Goal: Task Accomplishment & Management: Use online tool/utility

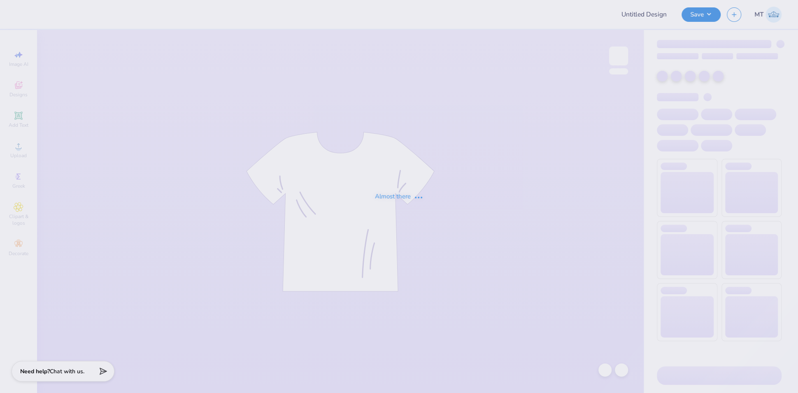
type input "FPS239674"
click at [696, 5] on div "Almost there" at bounding box center [399, 196] width 798 height 393
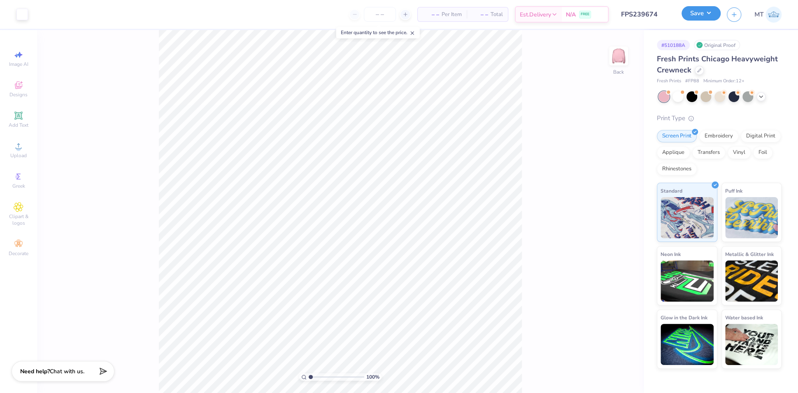
click at [714, 17] on button "Save" at bounding box center [700, 13] width 39 height 14
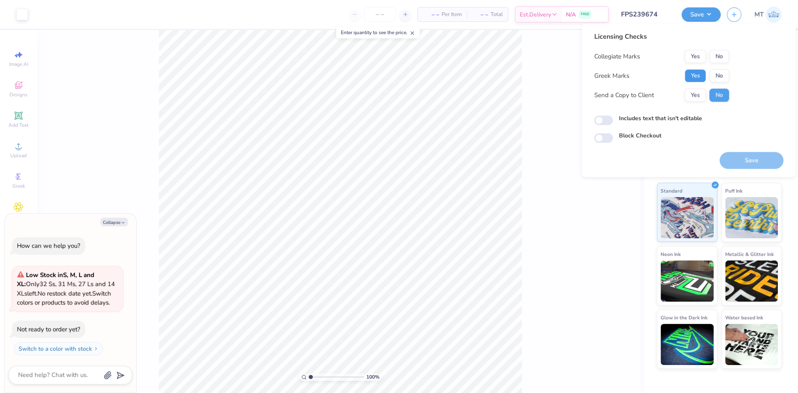
click at [692, 72] on button "Yes" at bounding box center [694, 75] width 21 height 13
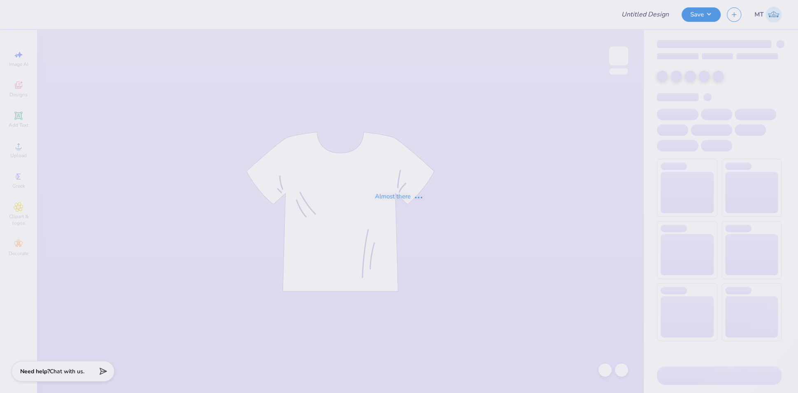
type input "FPS239684"
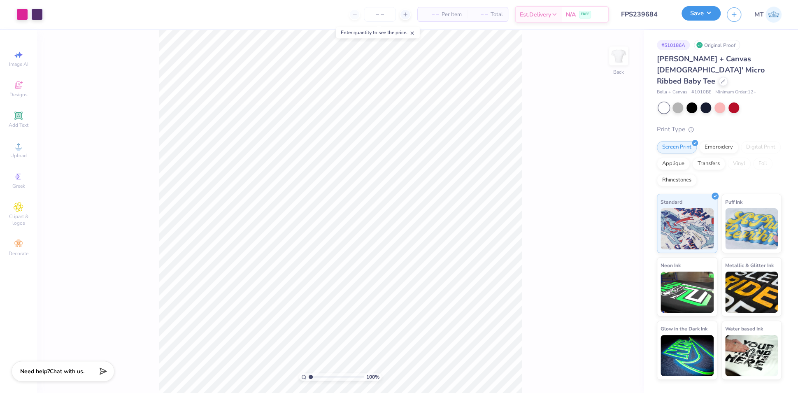
click at [707, 14] on button "Save" at bounding box center [700, 13] width 39 height 14
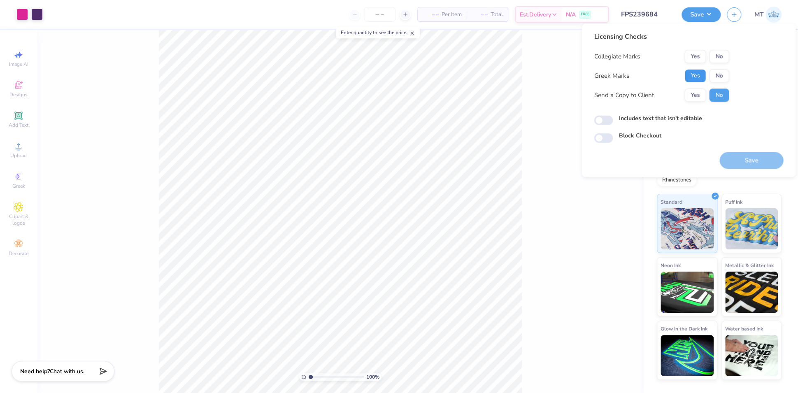
click at [701, 79] on button "Yes" at bounding box center [694, 75] width 21 height 13
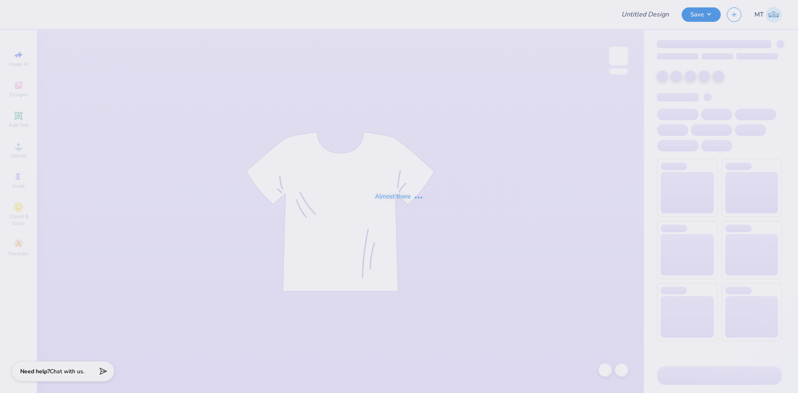
type input "FPS239696"
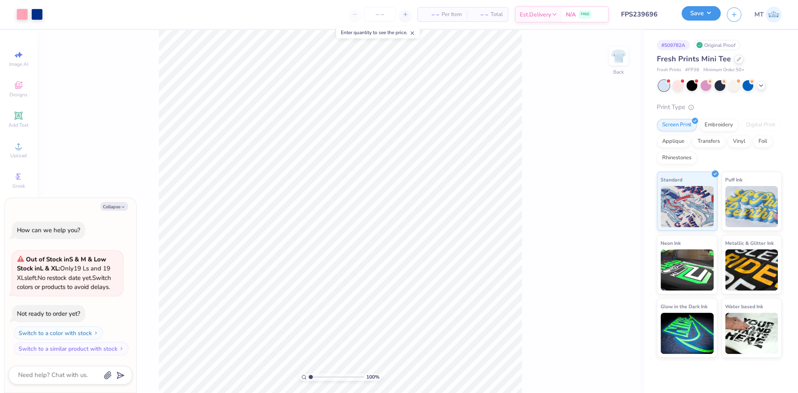
click at [710, 11] on button "Save" at bounding box center [700, 13] width 39 height 14
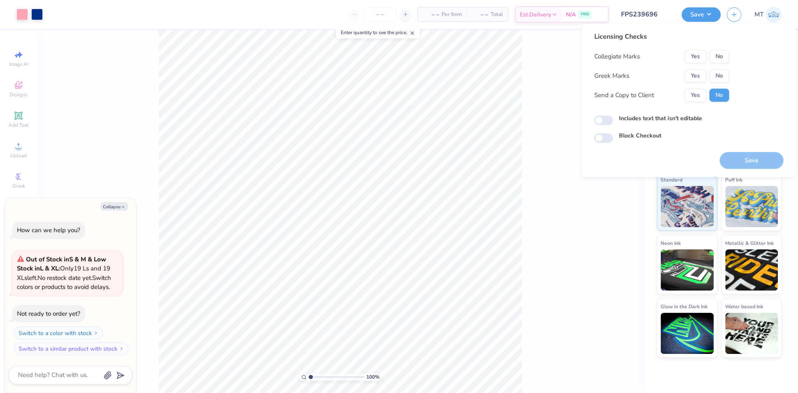
click at [706, 76] on div "Yes No" at bounding box center [706, 75] width 44 height 13
click at [699, 76] on button "Yes" at bounding box center [694, 75] width 21 height 13
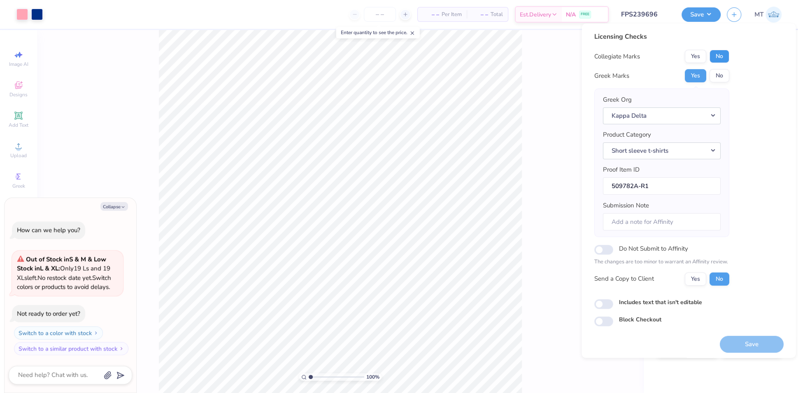
click at [714, 62] on button "No" at bounding box center [719, 56] width 20 height 13
click at [742, 336] on button "Save" at bounding box center [751, 344] width 64 height 17
type textarea "x"
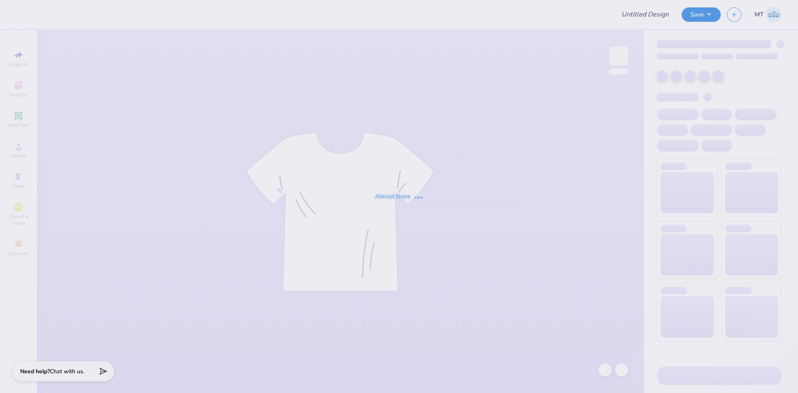
type input "FPS239701"
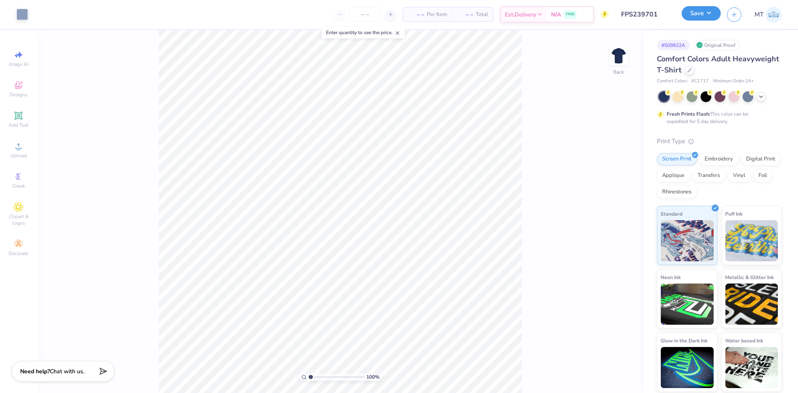
click at [709, 10] on button "Save" at bounding box center [700, 13] width 39 height 14
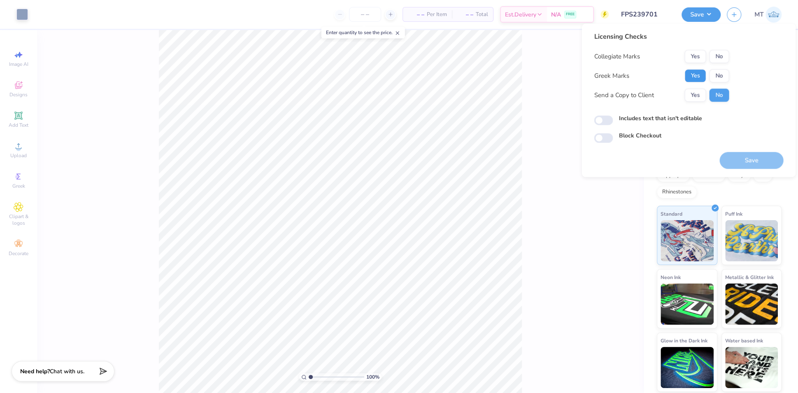
click at [698, 77] on button "Yes" at bounding box center [694, 75] width 21 height 13
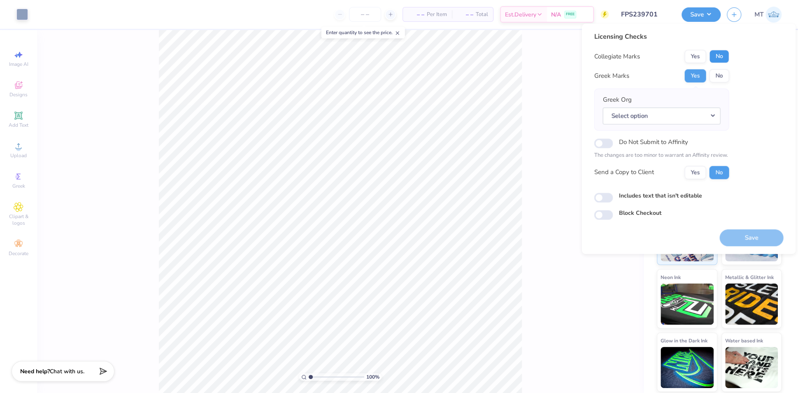
click at [719, 53] on button "No" at bounding box center [719, 56] width 20 height 13
click at [706, 118] on button "Select option" at bounding box center [661, 115] width 118 height 17
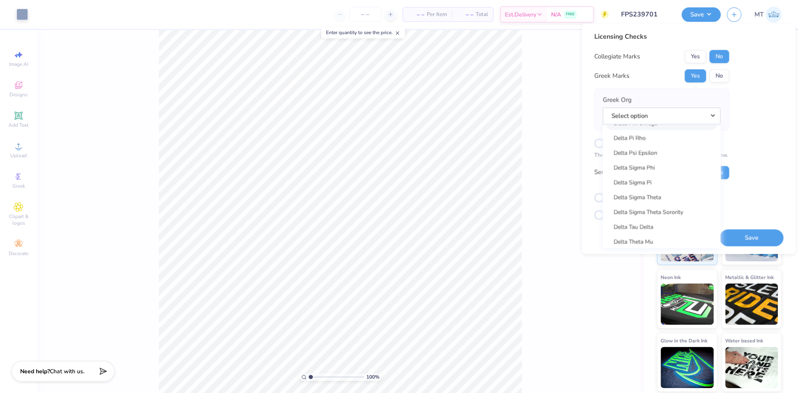
scroll to position [2081, 0]
click at [657, 172] on link "Delta Sigma Phi" at bounding box center [660, 171] width 111 height 14
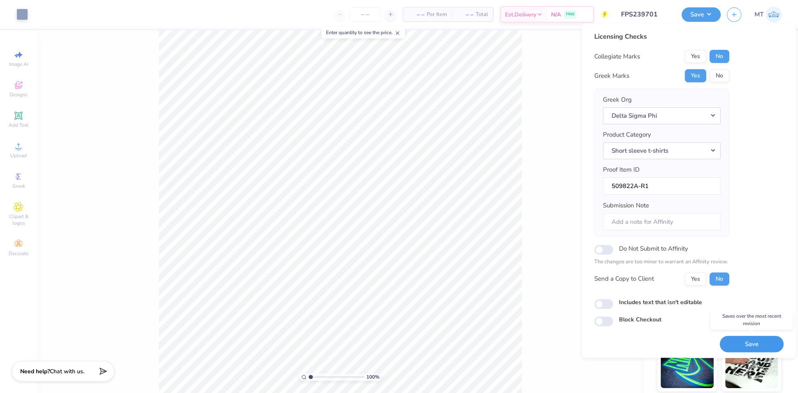
click at [768, 348] on button "Save" at bounding box center [751, 344] width 64 height 17
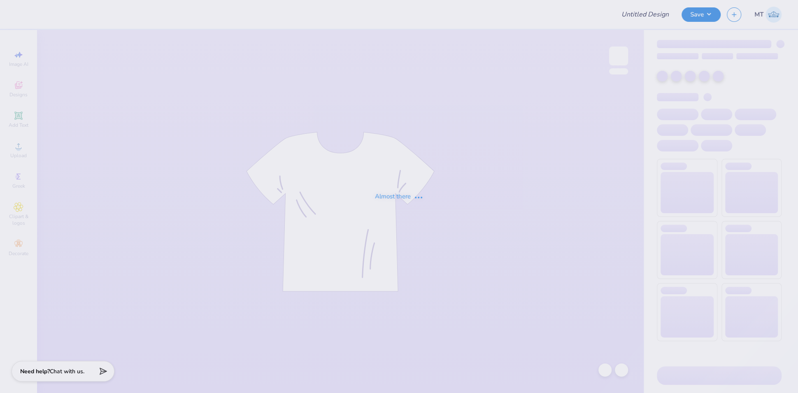
type input "FPS239702"
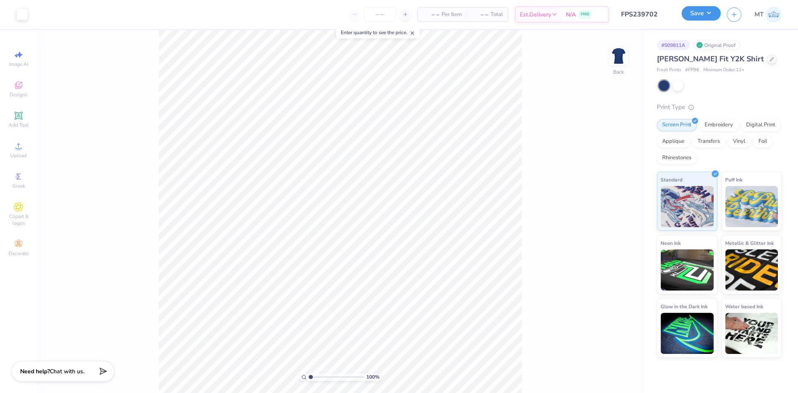
click at [699, 13] on button "Save" at bounding box center [700, 13] width 39 height 14
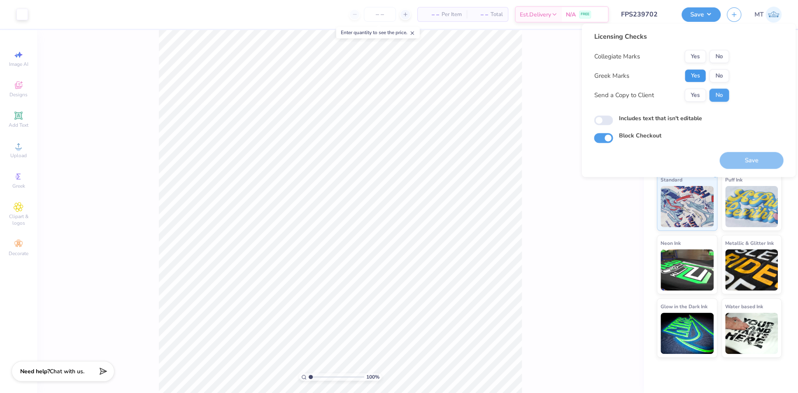
click at [698, 70] on button "Yes" at bounding box center [694, 75] width 21 height 13
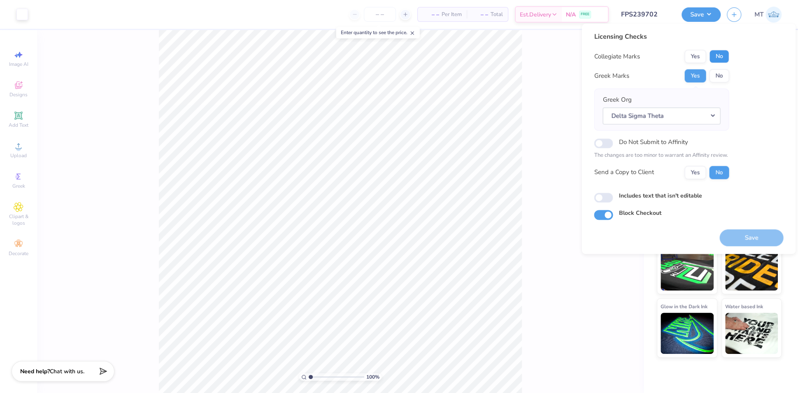
click at [717, 57] on button "No" at bounding box center [719, 56] width 20 height 13
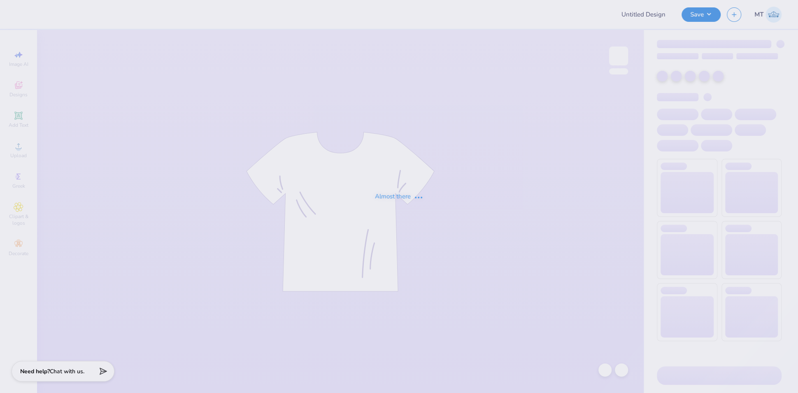
type input "FPS239702"
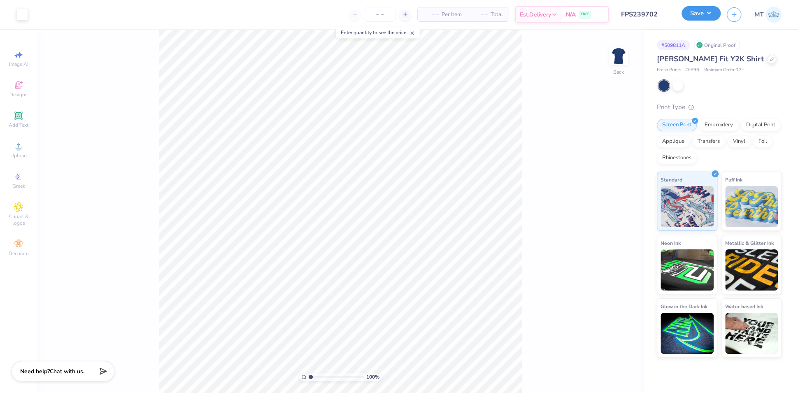
click at [709, 16] on button "Save" at bounding box center [700, 13] width 39 height 14
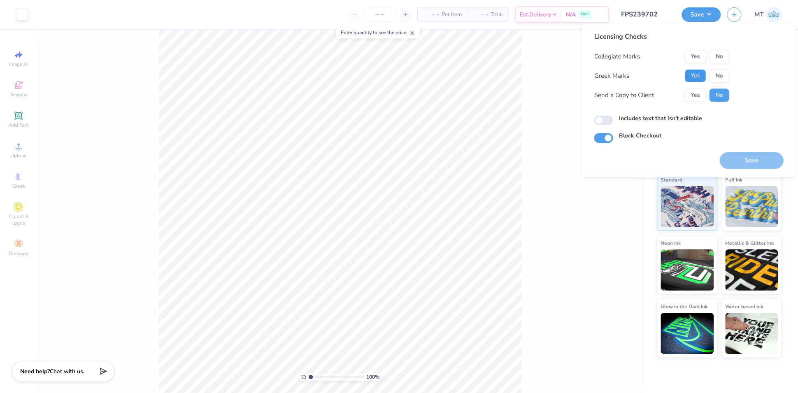
click at [697, 78] on button "Yes" at bounding box center [694, 75] width 21 height 13
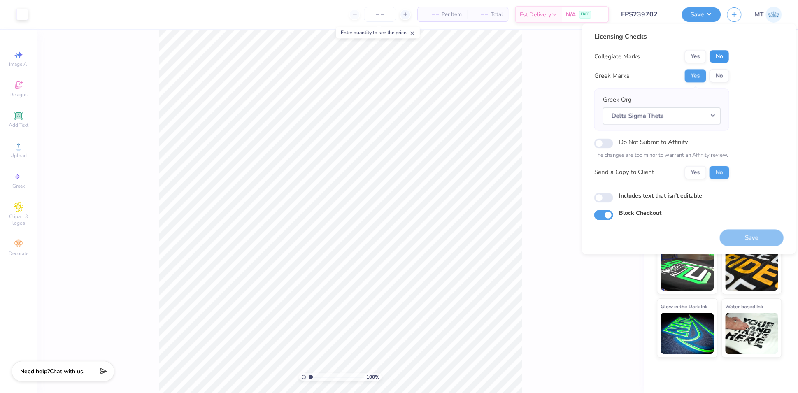
click at [716, 58] on button "No" at bounding box center [719, 56] width 20 height 13
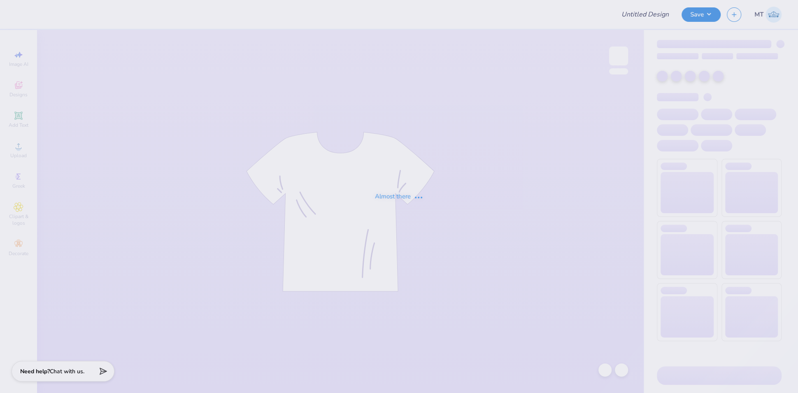
type input "FPS239708"
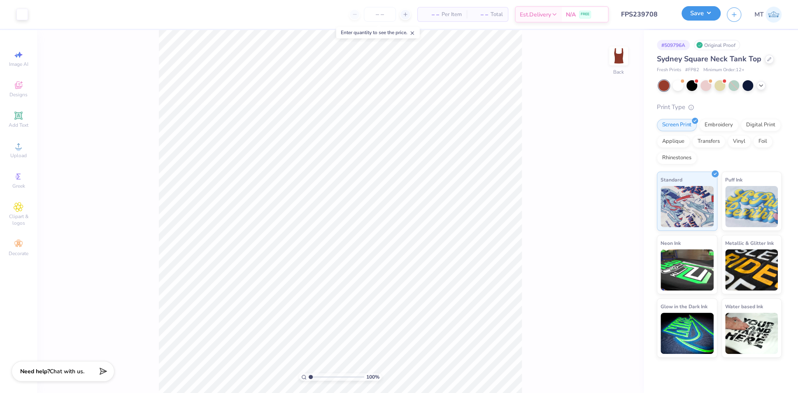
click at [703, 15] on button "Save" at bounding box center [700, 13] width 39 height 14
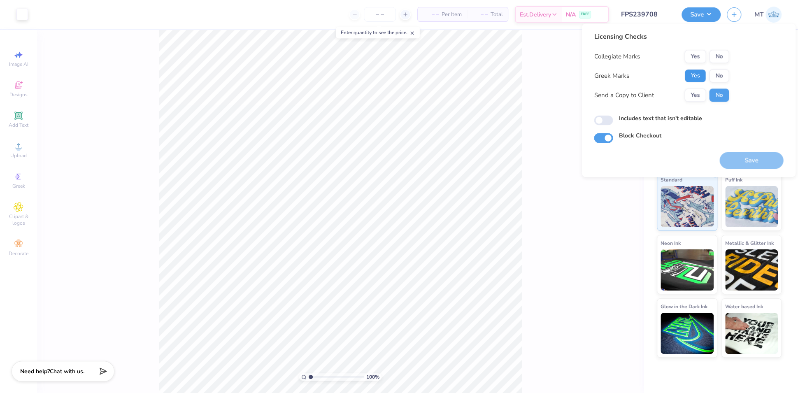
click at [699, 76] on button "Yes" at bounding box center [694, 75] width 21 height 13
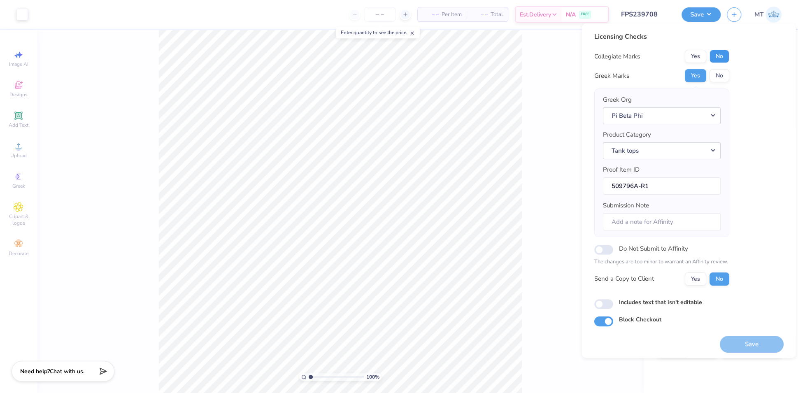
click at [717, 63] on button "No" at bounding box center [719, 56] width 20 height 13
click at [758, 339] on button "Save" at bounding box center [751, 344] width 64 height 17
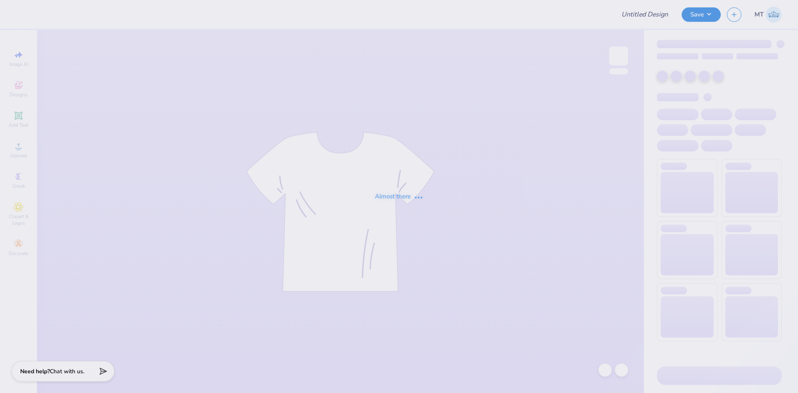
type input "FPS238504"
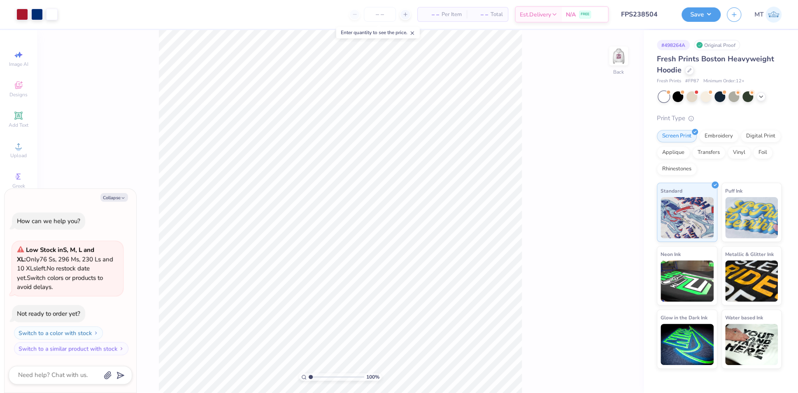
type textarea "x"
type input "5.07835935644321"
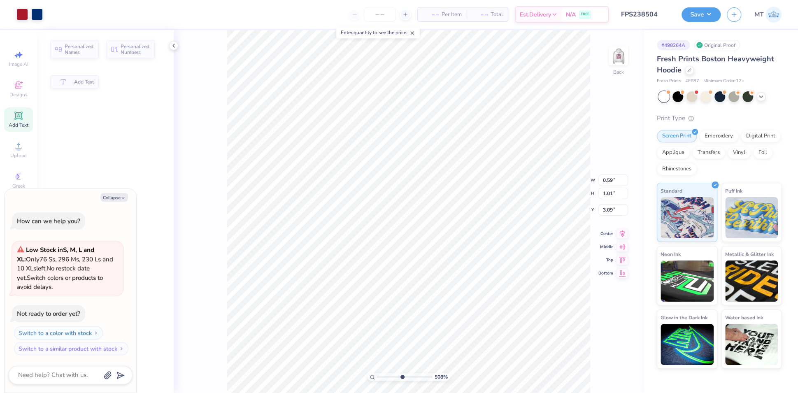
type textarea "x"
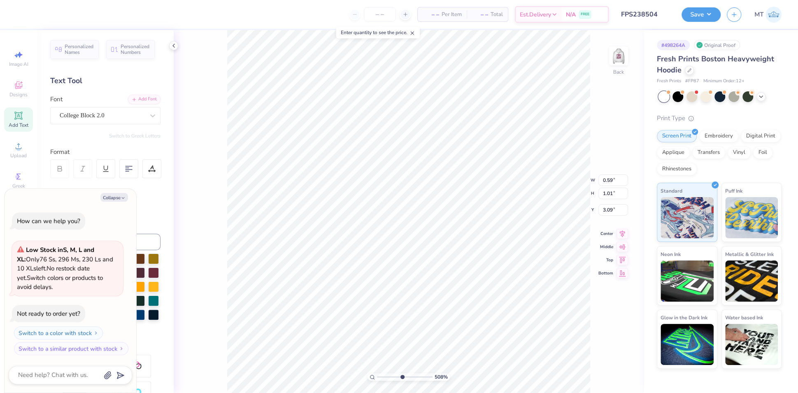
type input "5.07835935644321"
type textarea "x"
type input "5.07835935644321"
type textarea "x"
type input "5.07835935644321"
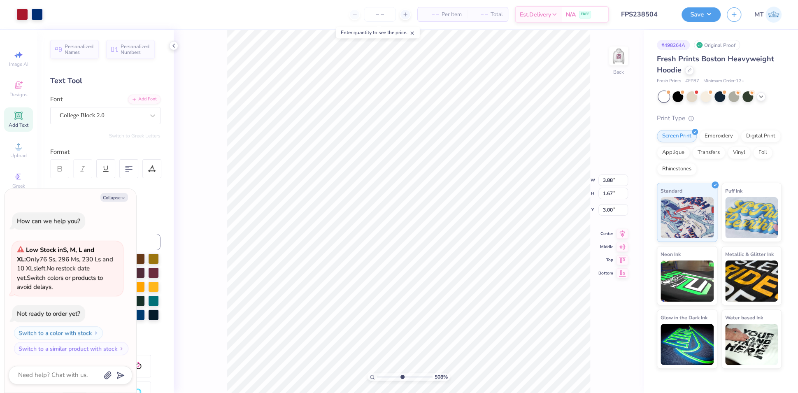
type textarea "x"
type input "5.07835935644321"
type textarea "x"
type input "5.07835935644321"
type textarea "x"
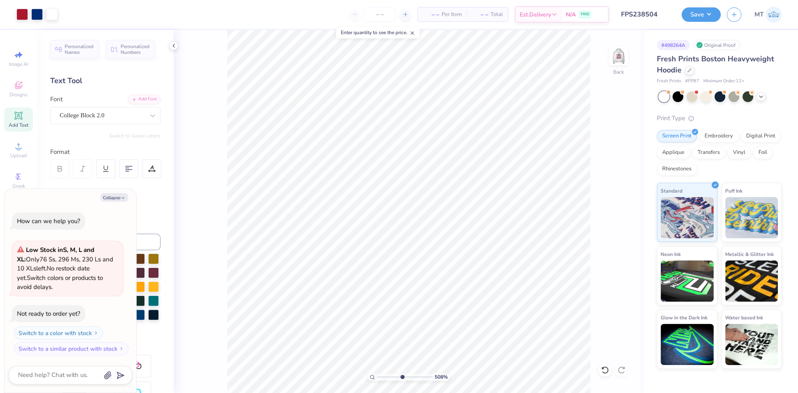
type input "5.07835935644321"
type textarea "x"
type input "5.07835935644321"
type textarea "x"
type input "5.07835935644321"
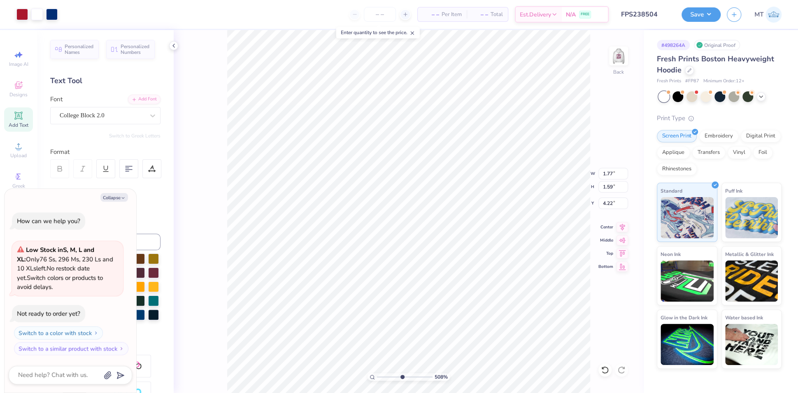
type textarea "x"
type input "6.26"
type input "5.07835935644321"
type textarea "x"
type input "5.07835935644321"
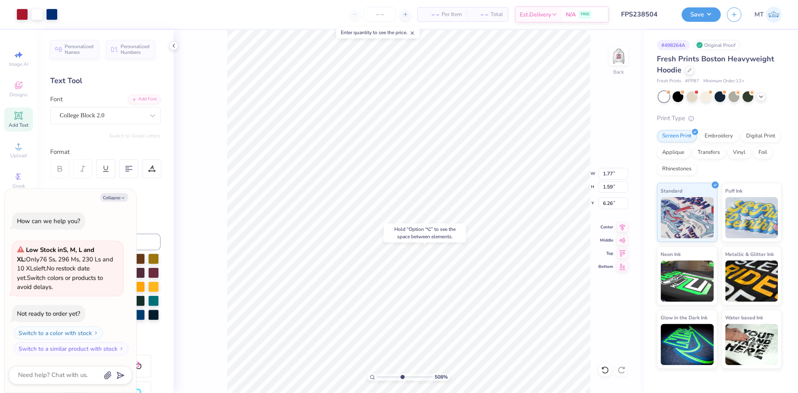
type textarea "x"
type input "4.22"
type input "5.07835935644321"
type textarea "x"
type input "5.07835935644321"
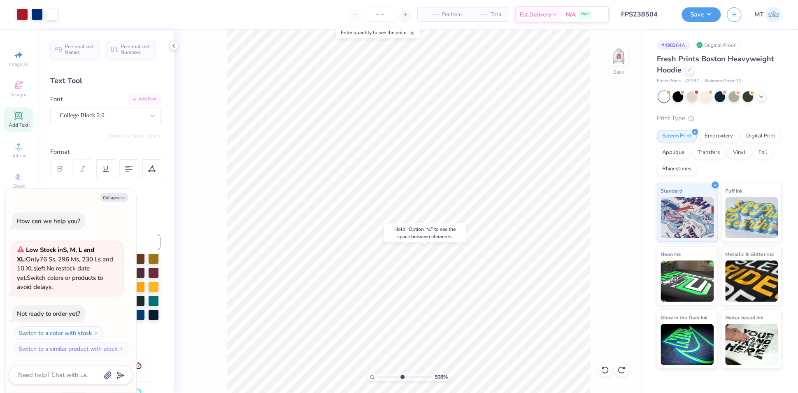
type textarea "x"
type input "5.07835935644321"
type textarea "x"
type input "5.07835935644321"
type textarea "x"
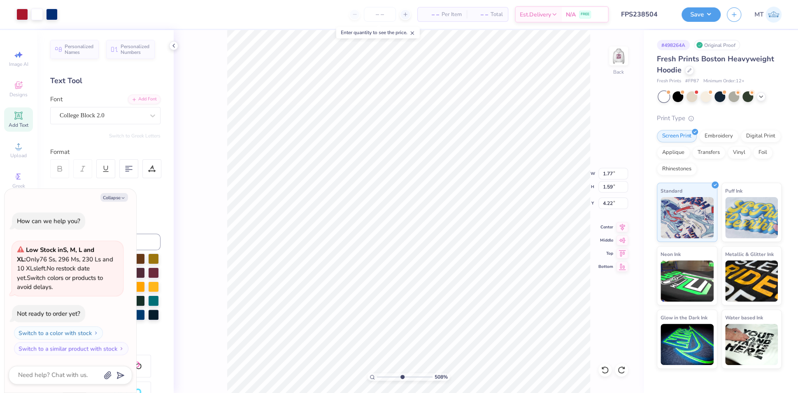
type input "5.07835935644321"
type textarea "x"
type input "1.74"
type input "0.80"
type input "3.82"
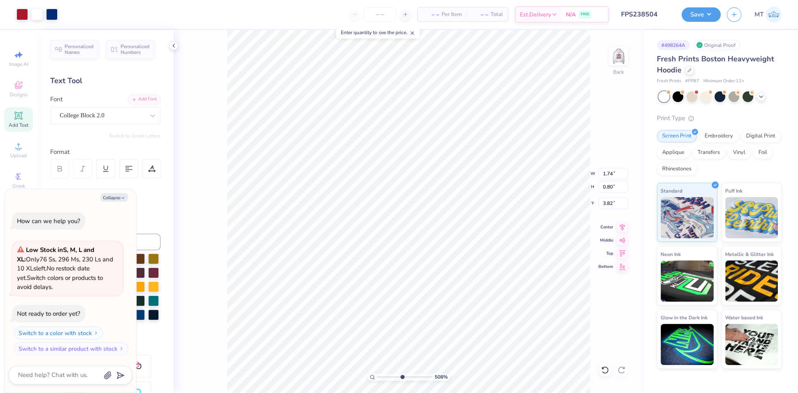
type input "5.07835935644321"
type textarea "x"
type input "5.07835935644321"
type textarea "x"
type input "4.24"
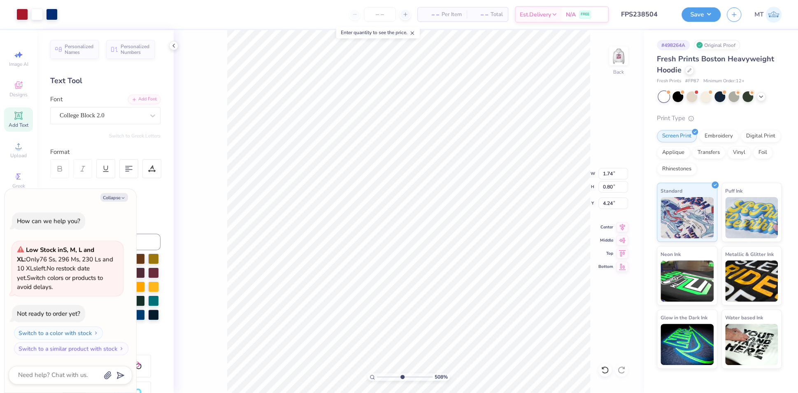
type input "5.07835935644321"
type textarea "x"
type input "5.07835935644321"
type textarea "x"
type input "5.07835935644321"
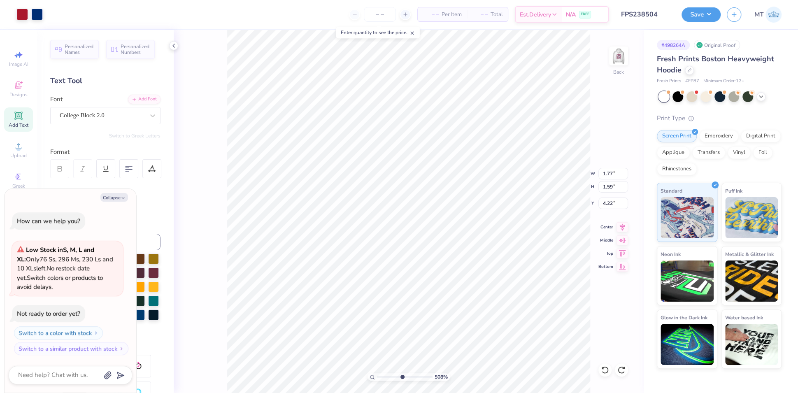
type textarea "x"
type input "4.24"
type input "5.07835935644321"
type textarea "x"
type input "5.07835935644321"
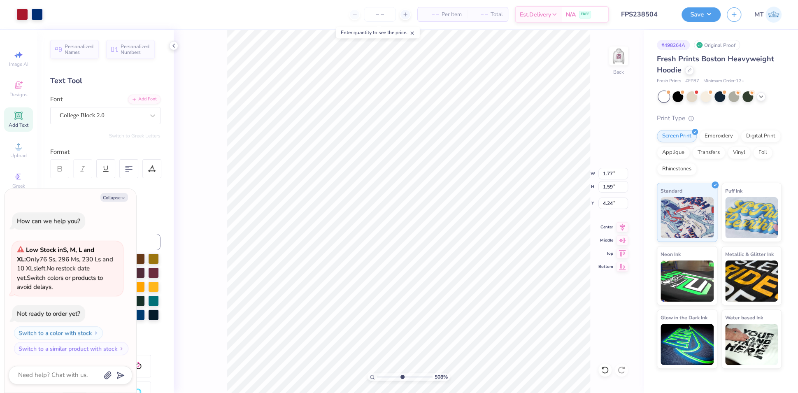
type textarea "x"
type input "4.22"
click at [543, 309] on li "Ungroup" at bounding box center [542, 312] width 65 height 16
type input "5.07835935644321"
type textarea "x"
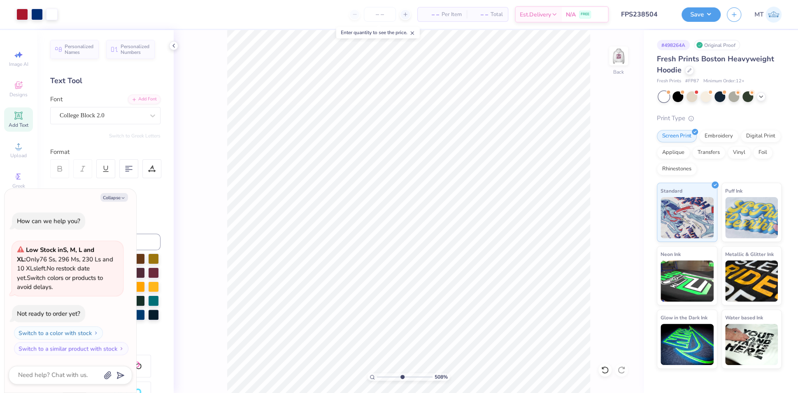
type input "5.07835935644321"
type textarea "x"
type input "5.07835935644321"
type textarea "x"
click at [543, 292] on li "Group" at bounding box center [542, 295] width 65 height 16
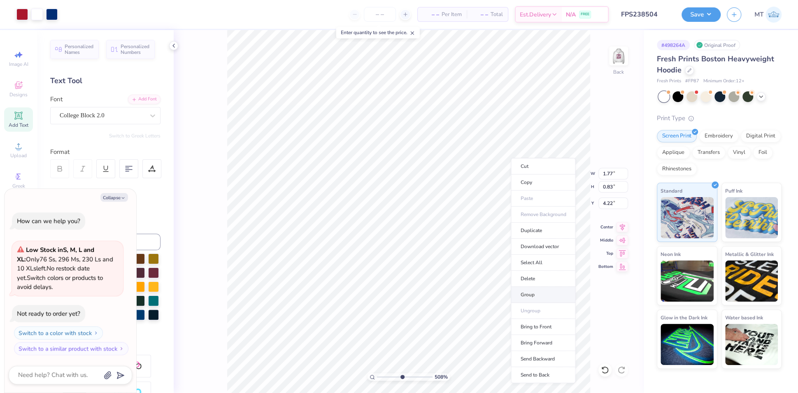
type input "5.07835935644321"
type textarea "x"
type input "5.07835935644321"
type textarea "x"
click at [525, 371] on li "Send to Back" at bounding box center [510, 379] width 65 height 16
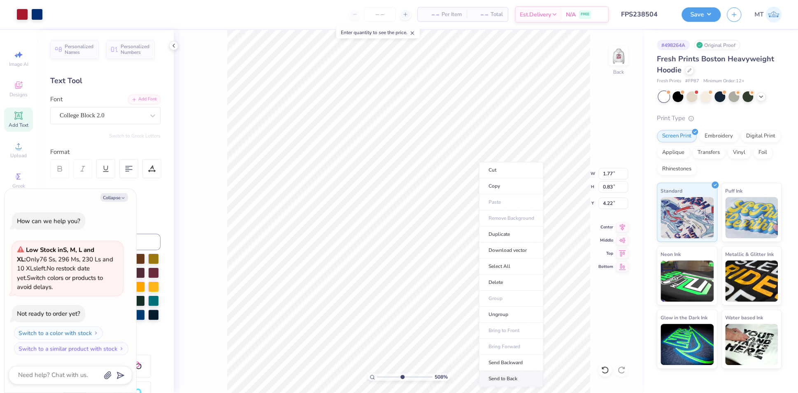
type input "5.07835935644321"
type textarea "x"
type input "5.07835935644321"
type textarea "x"
type input "10"
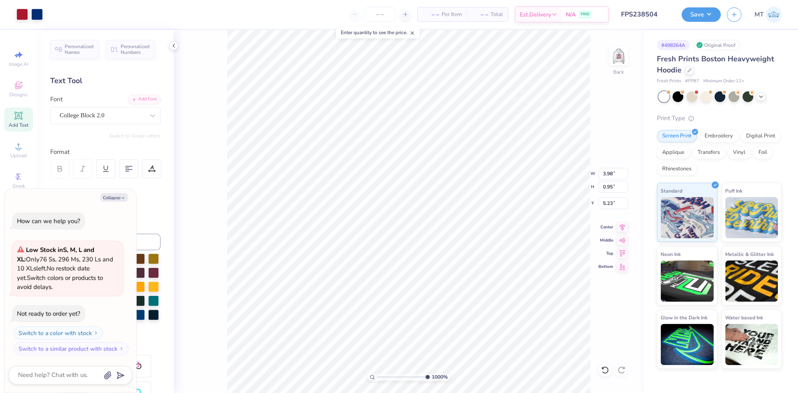
type textarea "x"
type input "5.08"
type textarea "x"
type input "5.23"
click at [462, 303] on li "Group" at bounding box center [458, 305] width 65 height 16
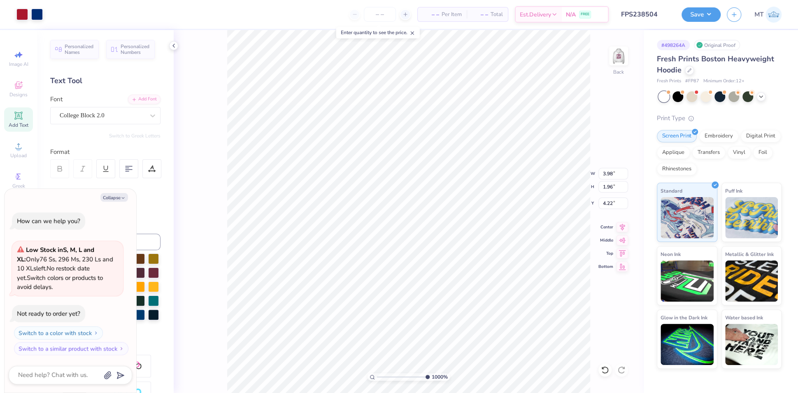
type textarea "x"
type input "9.9610834407057"
type textarea "x"
type input "1.77"
type input "0.83"
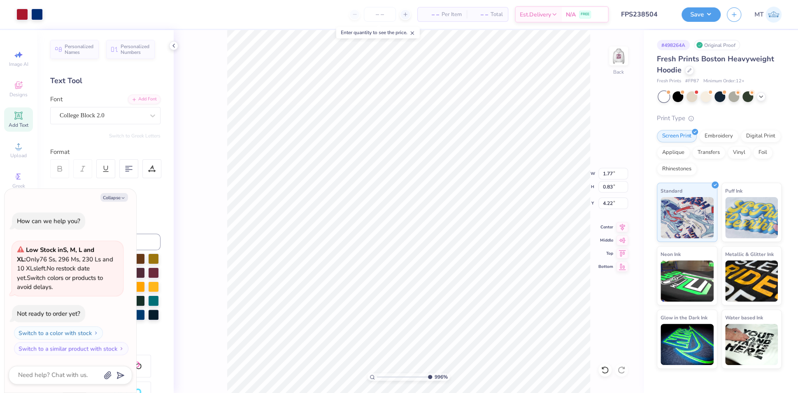
type textarea "x"
type input "4.22771733173022"
type textarea "x"
type input "4.22771733173022"
type textarea "x"
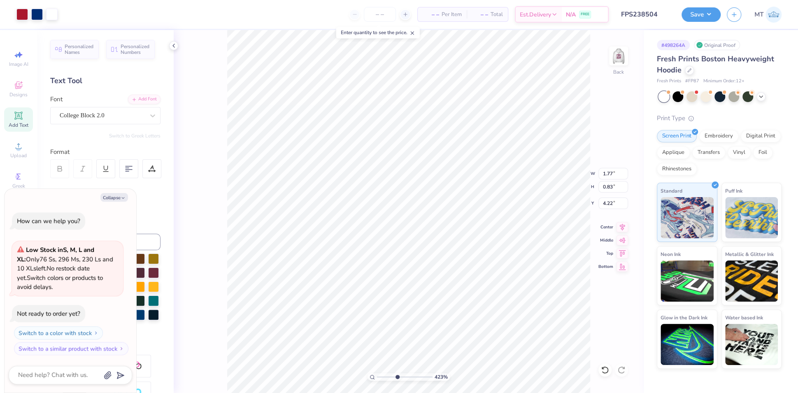
type input "7.41"
type input "4.22771733173022"
type textarea "x"
type input "4.22771733173022"
type textarea "x"
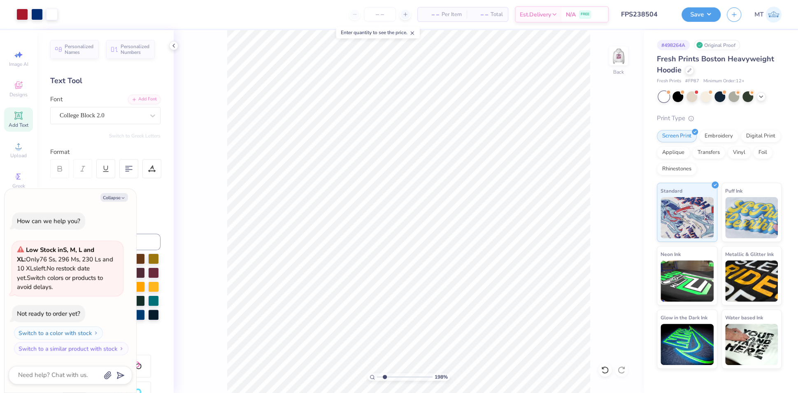
type input "1.97551847731698"
type textarea "x"
click at [607, 175] on input "3.98" at bounding box center [613, 174] width 30 height 12
type input "4"
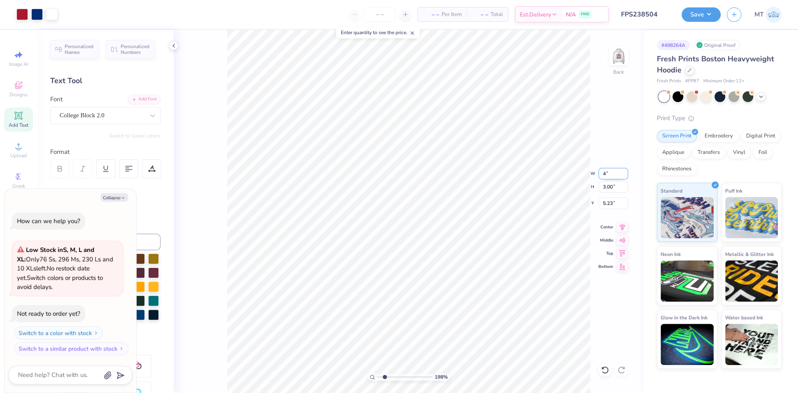
type input "1.97551847731698"
type textarea "x"
type input "4.00"
type input "3.02"
click at [606, 200] on input "5.23" at bounding box center [613, 203] width 30 height 12
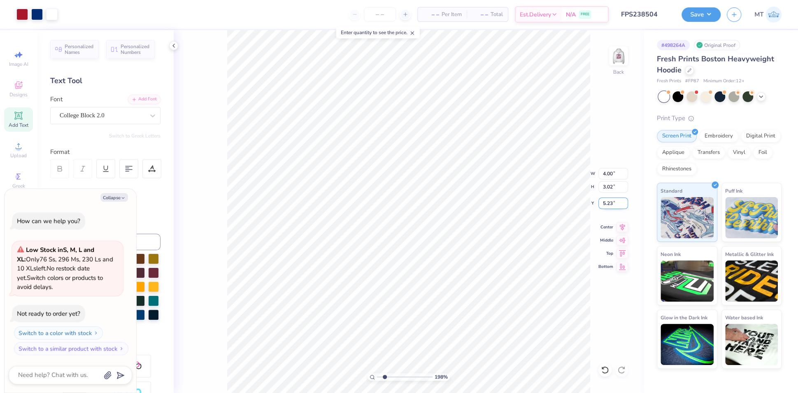
click at [606, 200] on input "5.23" at bounding box center [613, 203] width 30 height 12
type input "3"
type input "1.97551847731698"
type textarea "x"
type input "3.00"
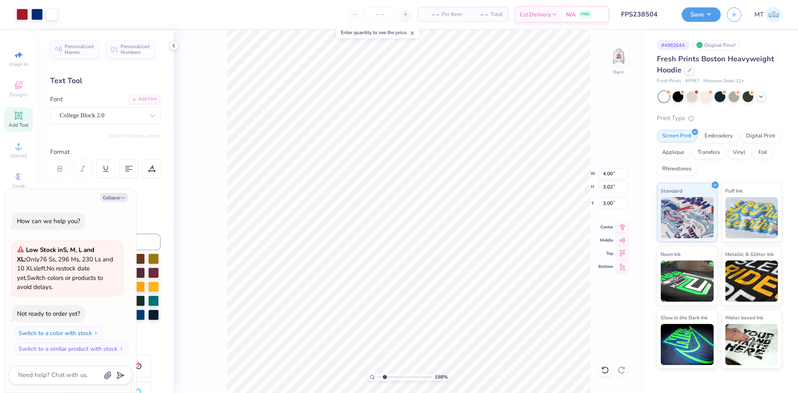
type input "1.97551847731698"
type textarea "x"
type input "1.97551847731698"
type textarea "x"
type input "1.2212713952437"
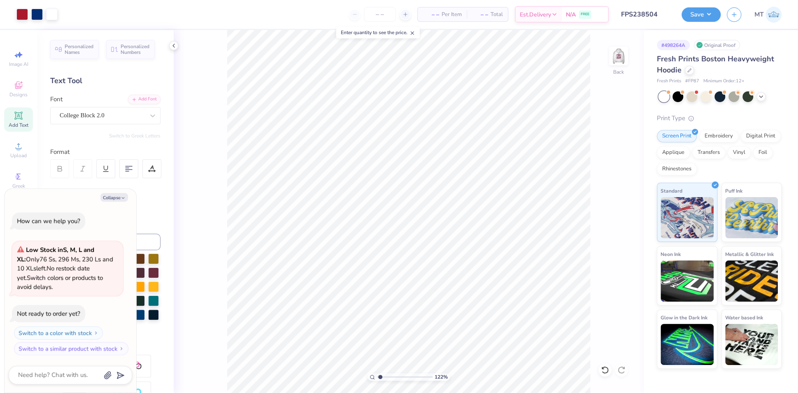
type textarea "x"
type input "1.2212713952437"
type textarea "x"
type input "1.2212713952437"
type textarea "x"
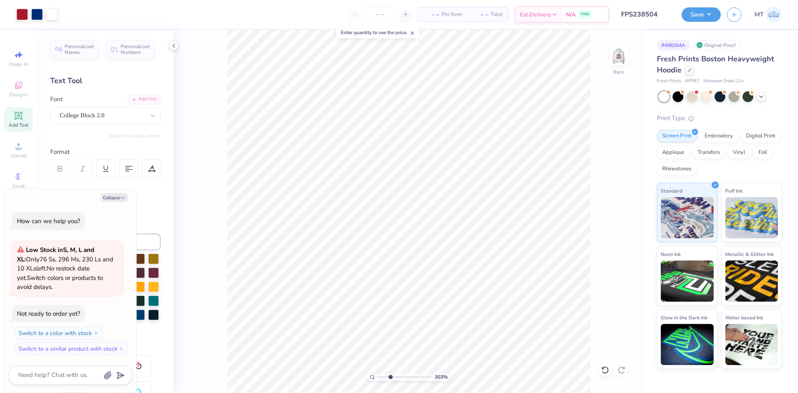
type input "3.02699777005674"
type textarea "x"
type input "3.78889350650707"
type textarea "x"
type input "3.78889350650707"
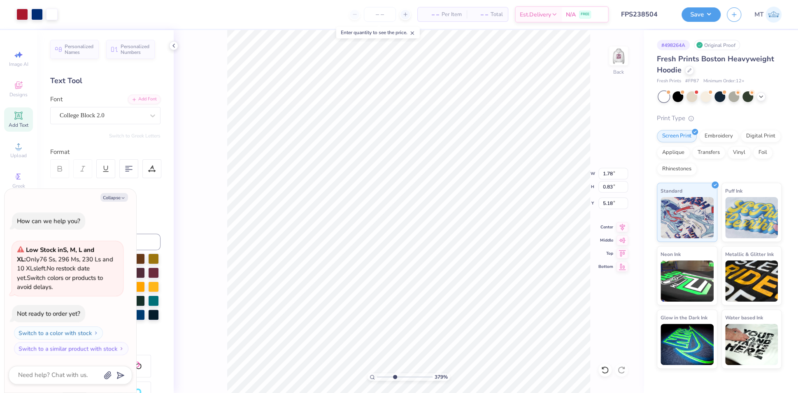
type textarea "x"
type input "3.78889350650707"
type textarea "x"
type input "2.37633019443319"
type textarea "x"
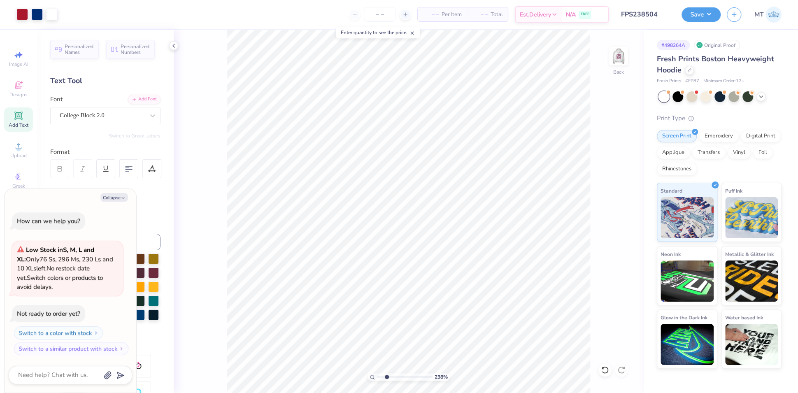
type input "2.37633019443319"
type textarea "x"
type input "2.37633019443319"
type textarea "x"
type input "1.41263387725888"
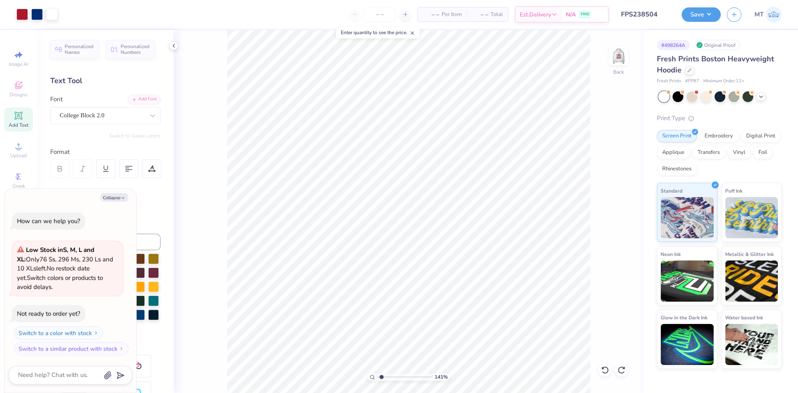
type textarea "x"
type input "1.41263387725888"
type textarea "x"
type input "1.41263387725888"
type textarea "x"
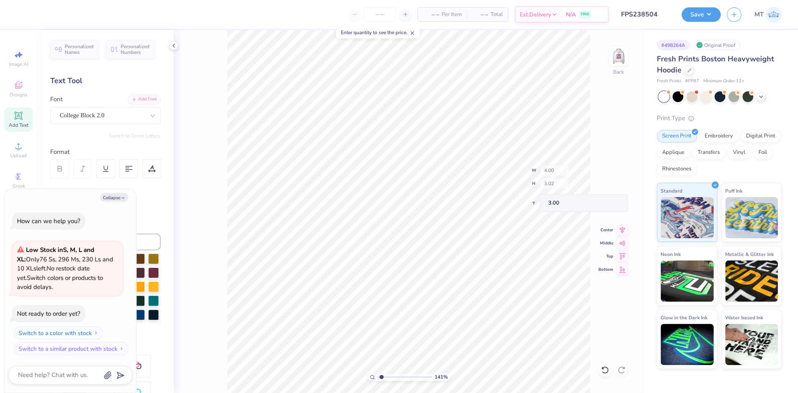
type input "1.41263387725888"
type textarea "x"
type input "1.41263387725888"
type textarea "x"
type input "1.41263387725888"
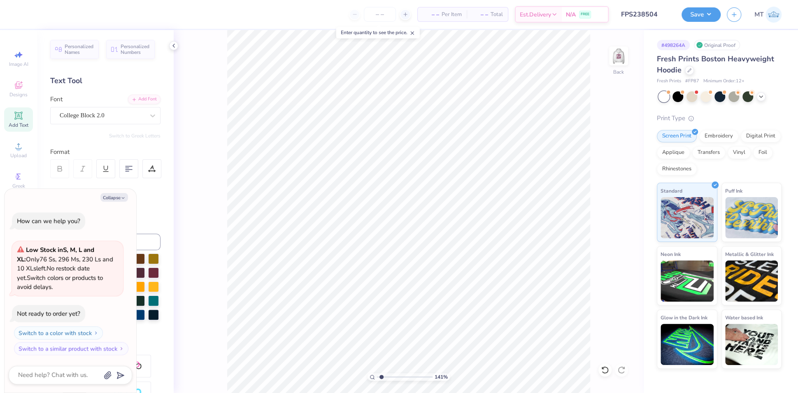
type textarea "x"
type input "1.41263387725888"
type textarea "x"
type input "1.41263387725888"
type textarea "x"
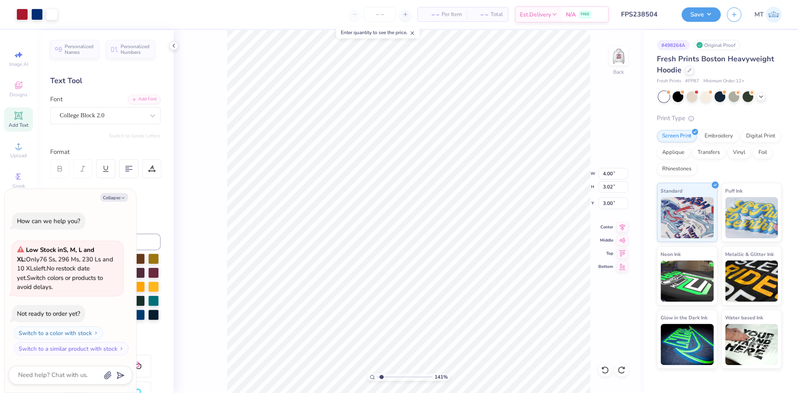
type input "1.41263387725888"
type textarea "x"
type input "1.41263387725888"
type textarea "x"
click at [616, 51] on img at bounding box center [618, 55] width 33 height 33
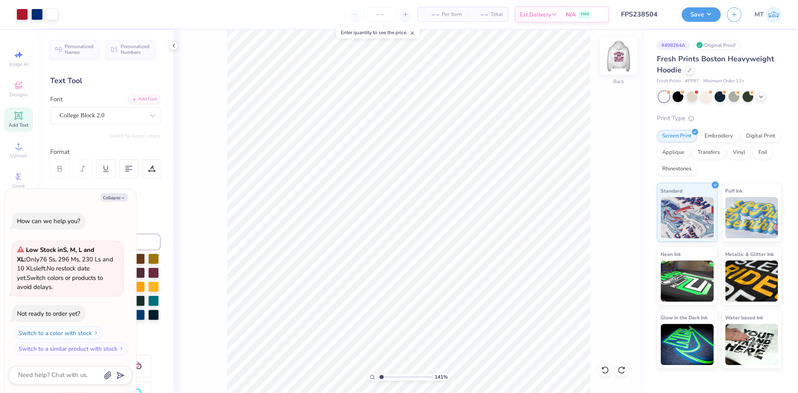
type input "1.41263387725888"
type textarea "x"
type input "1.41263387725888"
type textarea "x"
type input "1.41263387725888"
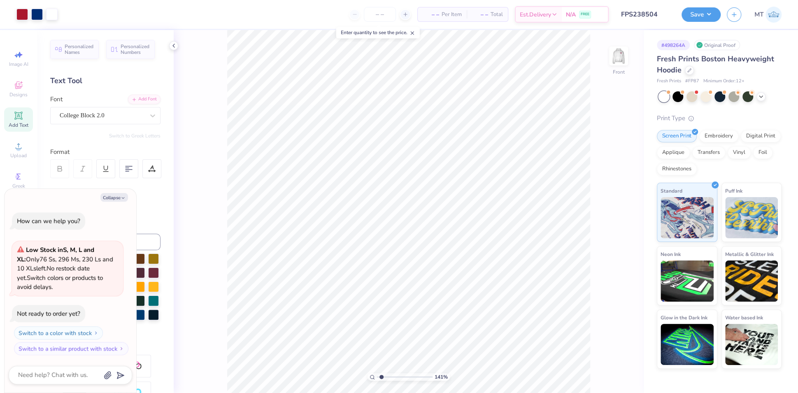
type textarea "x"
type input "1"
type textarea "x"
type input "9.12"
click at [610, 173] on input "4.09" at bounding box center [613, 174] width 30 height 12
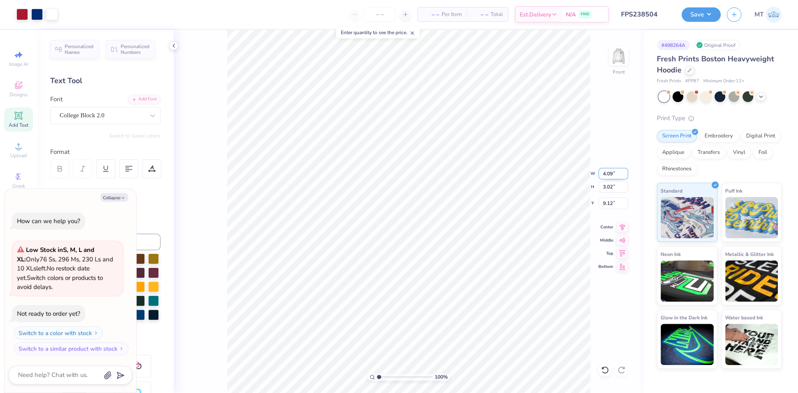
click at [610, 173] on input "4.09" at bounding box center [613, 174] width 30 height 12
type input "12"
type textarea "x"
type input "12.00"
type input "8.86"
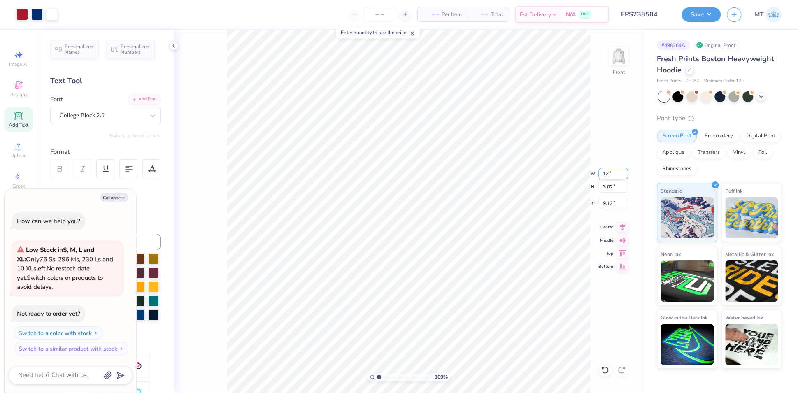
type input "6.20"
click at [607, 174] on input "12.00" at bounding box center [613, 174] width 30 height 12
type input "12.5"
type textarea "x"
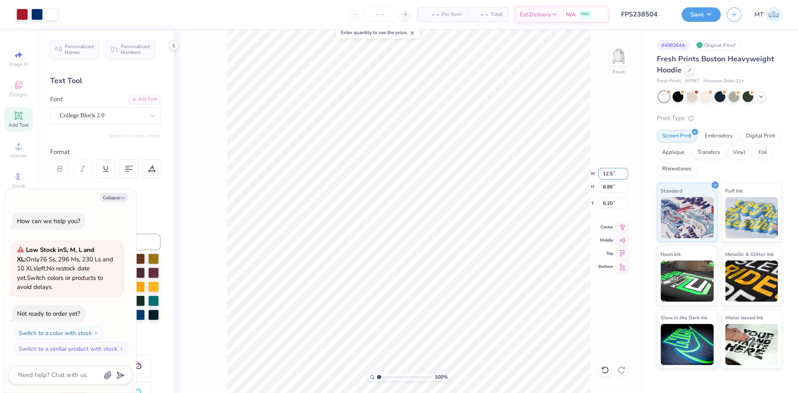
type input "12.50"
type input "9.22"
click at [606, 204] on input "6.02" at bounding box center [613, 203] width 30 height 12
type input "6.5"
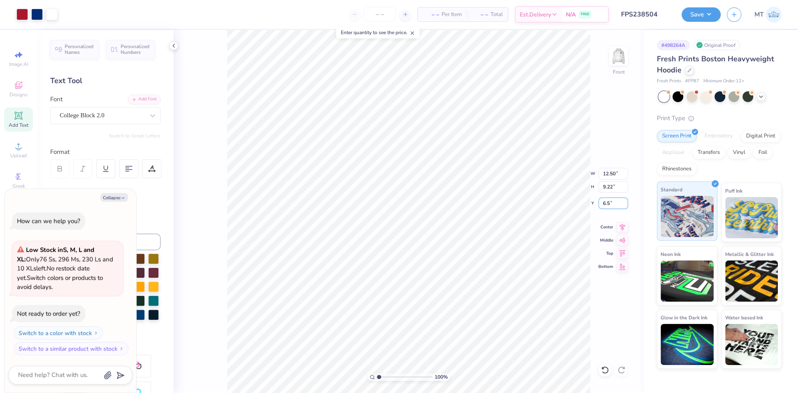
type textarea "x"
type input "6.50"
click at [700, 15] on button "Save" at bounding box center [700, 13] width 39 height 14
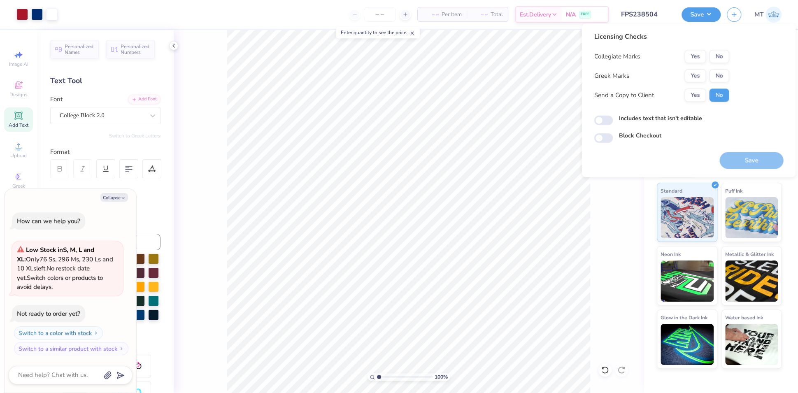
click at [719, 66] on div "Collegiate Marks Yes No Greek Marks Yes No Send a Copy to Client Yes No" at bounding box center [661, 76] width 135 height 52
click at [719, 70] on button "No" at bounding box center [719, 75] width 20 height 13
click at [718, 56] on button "No" at bounding box center [719, 56] width 20 height 13
click at [744, 157] on button "Save" at bounding box center [751, 160] width 64 height 17
type textarea "x"
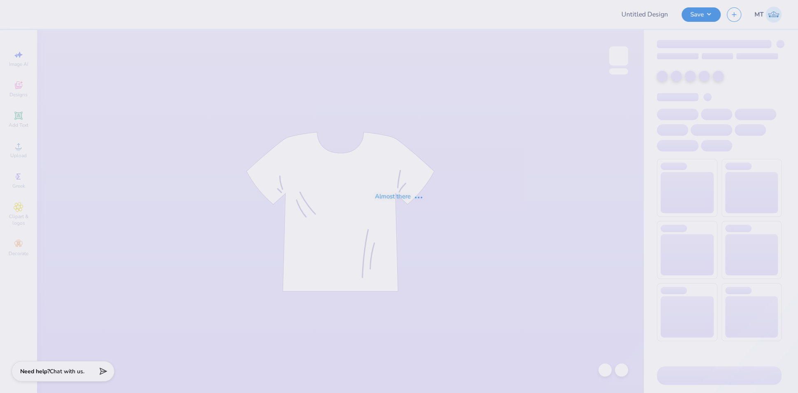
type input "FPS238518"
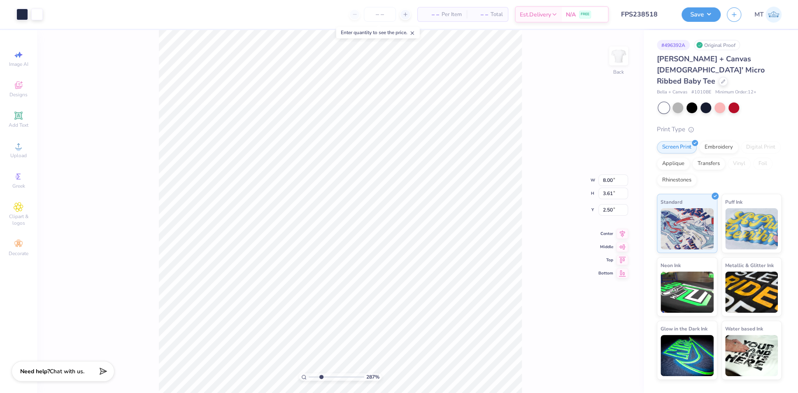
type input "2.87400629495807"
type input "3.00"
type input "1"
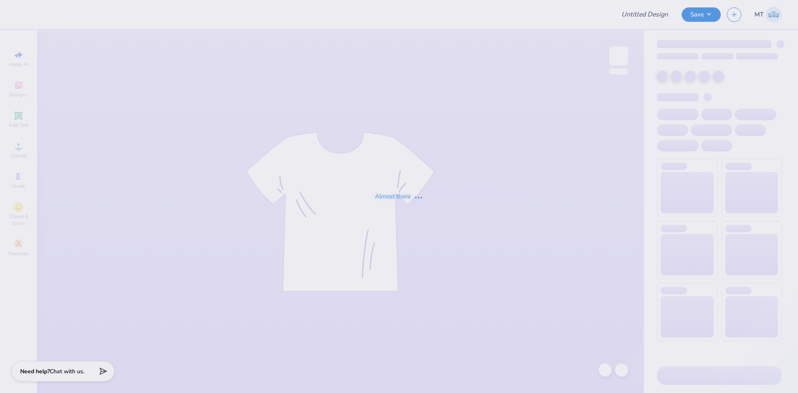
type input "FPS238518"
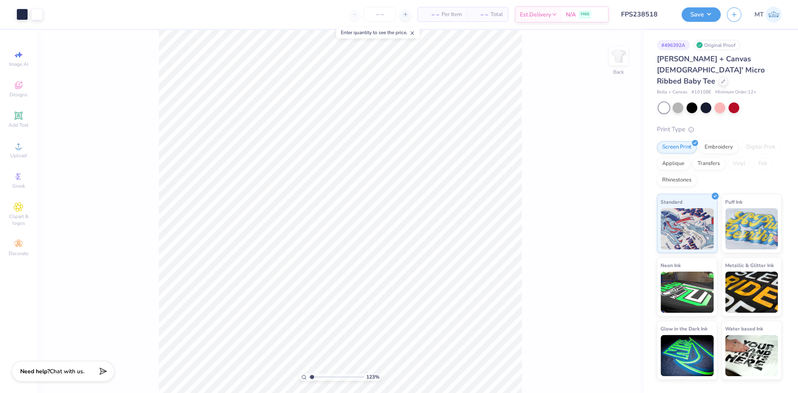
click at [531, 289] on div "123 % Back" at bounding box center [340, 211] width 606 height 363
click at [17, 142] on icon at bounding box center [19, 146] width 10 height 10
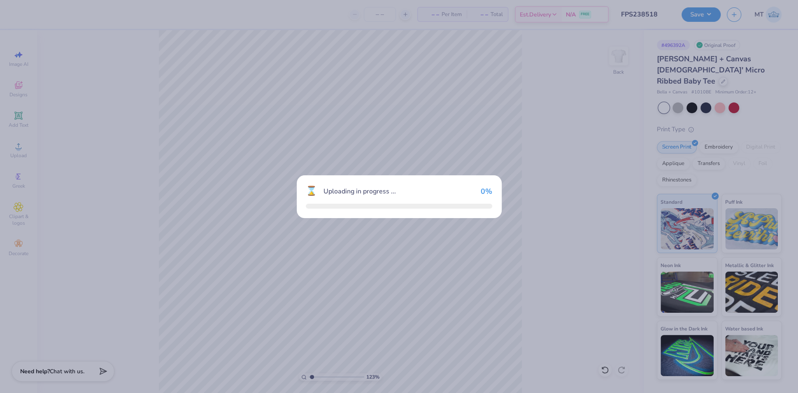
type input "1.23382275814192"
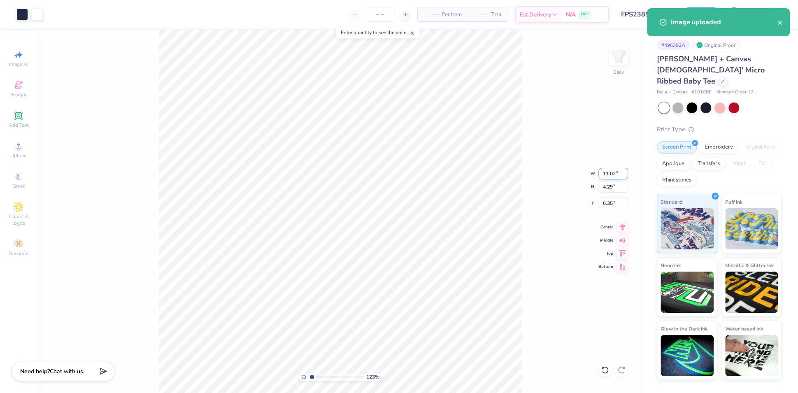
click at [610, 169] on input "11.02" at bounding box center [613, 174] width 30 height 12
type input "7"
type input "1.23382275814192"
type input "7.00"
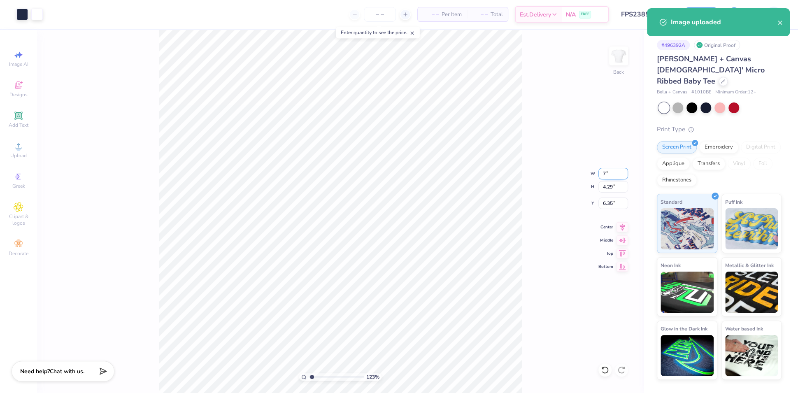
type input "2.73"
click at [607, 202] on input "7.14" at bounding box center [613, 203] width 30 height 12
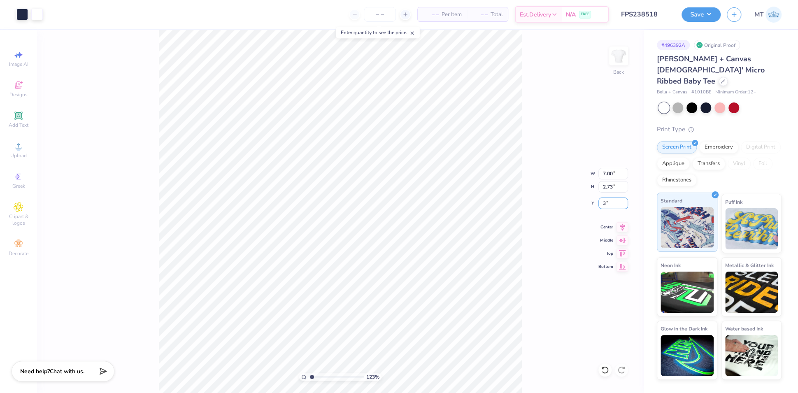
type input "3"
type input "1.23382275814192"
type input "3.00"
click at [604, 174] on input "7.00" at bounding box center [613, 174] width 30 height 12
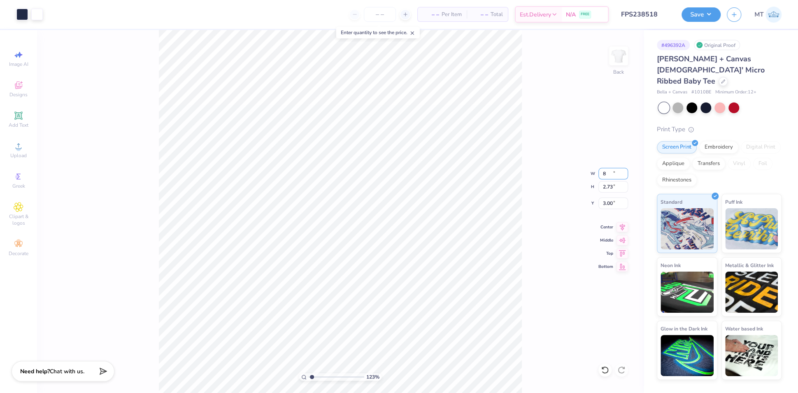
type input "8"
type input "1.23382275814192"
type input "8.00"
type input "3.11"
click at [608, 202] on input "2.81" at bounding box center [613, 203] width 30 height 12
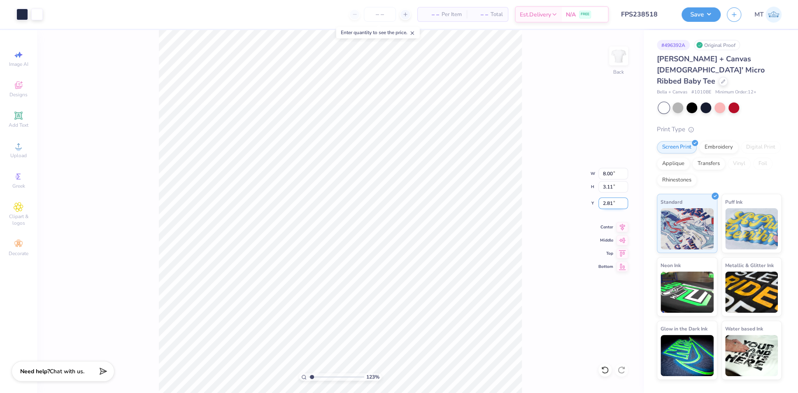
click at [608, 202] on input "2.81" at bounding box center [613, 203] width 30 height 12
type input "2.5"
type input "1.23382275814192"
type input "2.50"
click at [16, 16] on div at bounding box center [22, 14] width 12 height 12
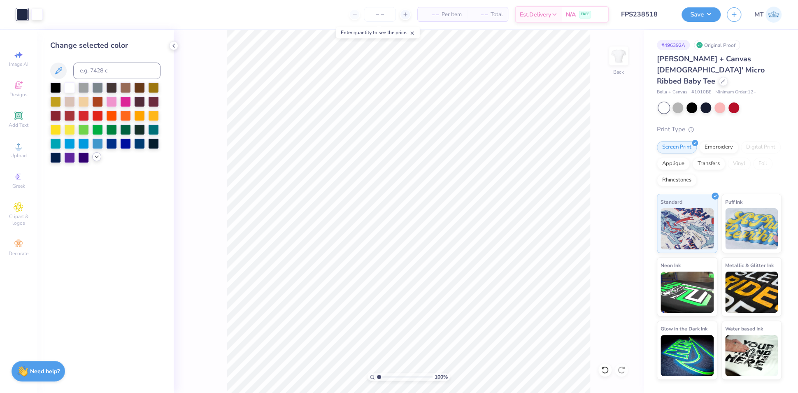
click at [94, 156] on icon at bounding box center [96, 156] width 7 height 7
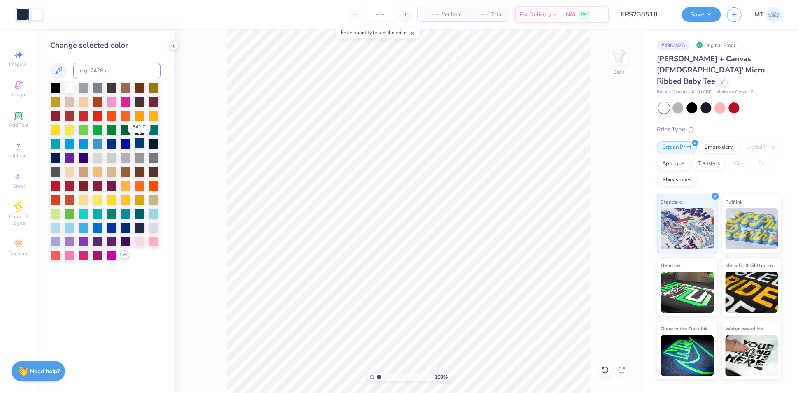
click at [138, 144] on div at bounding box center [139, 142] width 11 height 11
click at [173, 46] on icon at bounding box center [173, 45] width 7 height 7
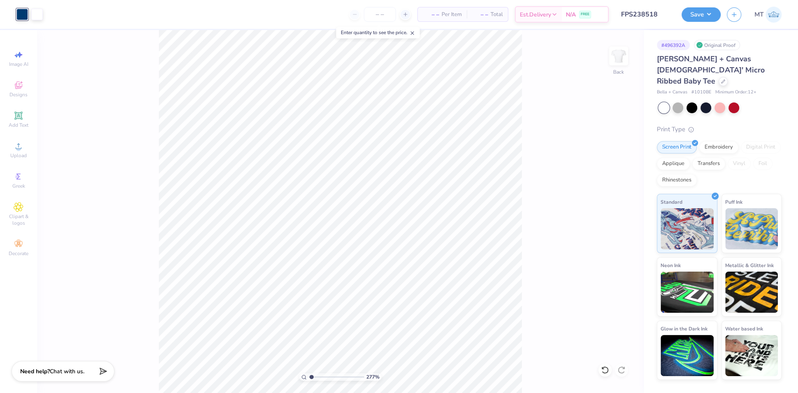
type input "1"
click at [712, 10] on button "Save" at bounding box center [700, 13] width 39 height 14
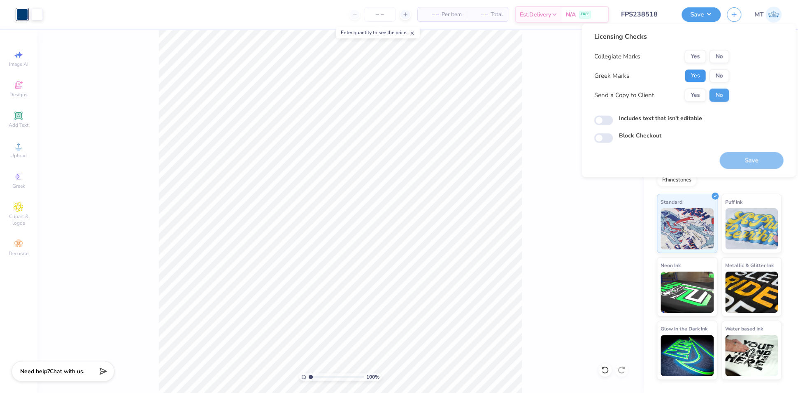
click at [701, 72] on button "Yes" at bounding box center [694, 75] width 21 height 13
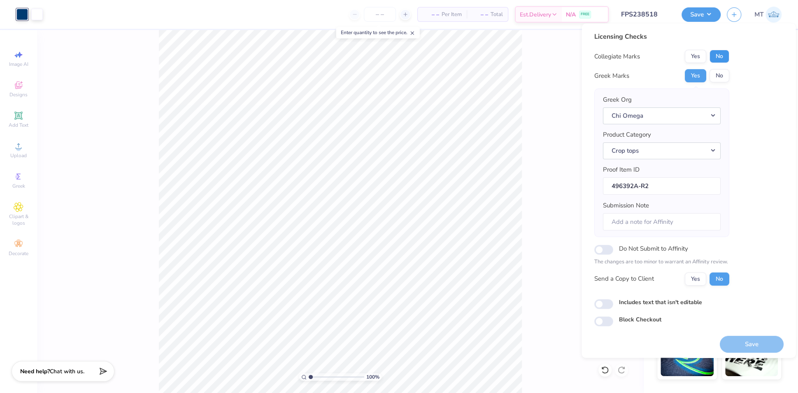
click at [716, 56] on button "No" at bounding box center [719, 56] width 20 height 13
click at [755, 344] on button "Save" at bounding box center [751, 344] width 64 height 17
